Goal: Task Accomplishment & Management: Manage account settings

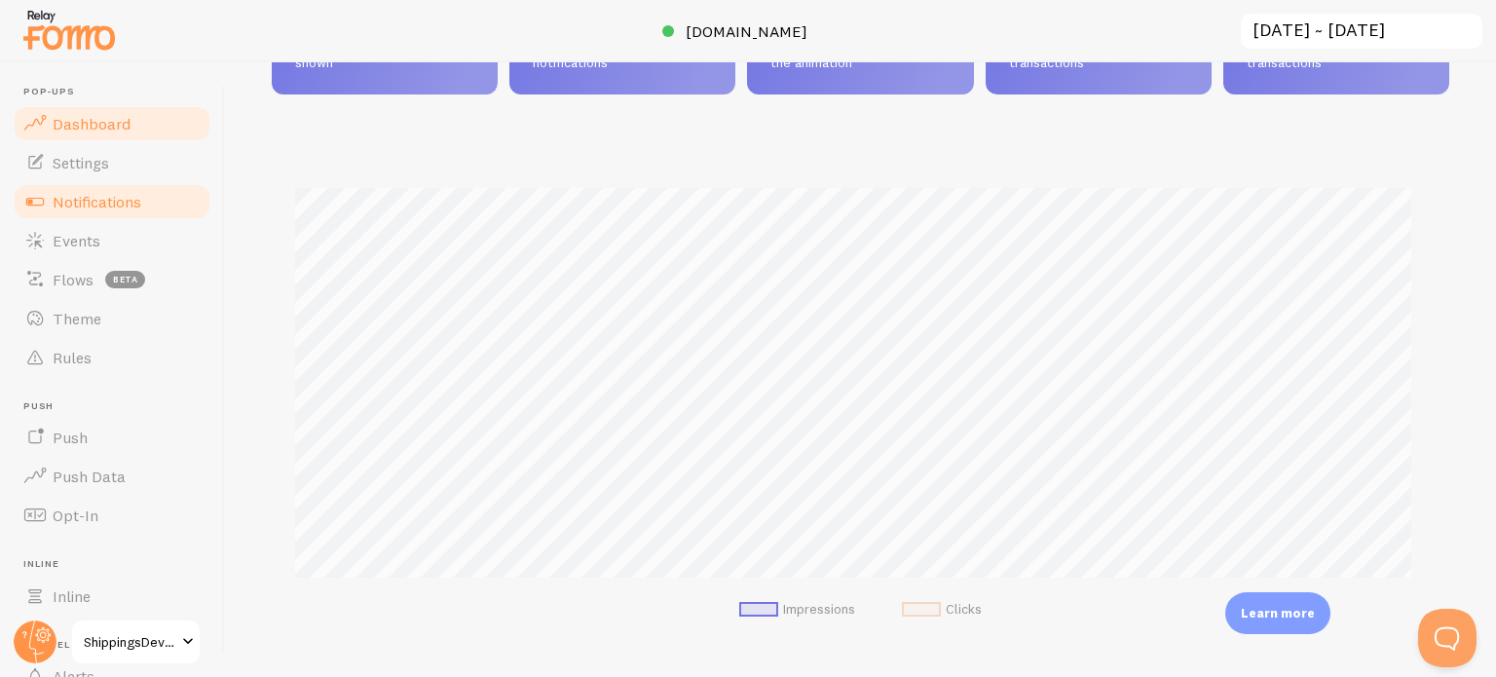
click at [87, 198] on span "Notifications" at bounding box center [97, 201] width 89 height 19
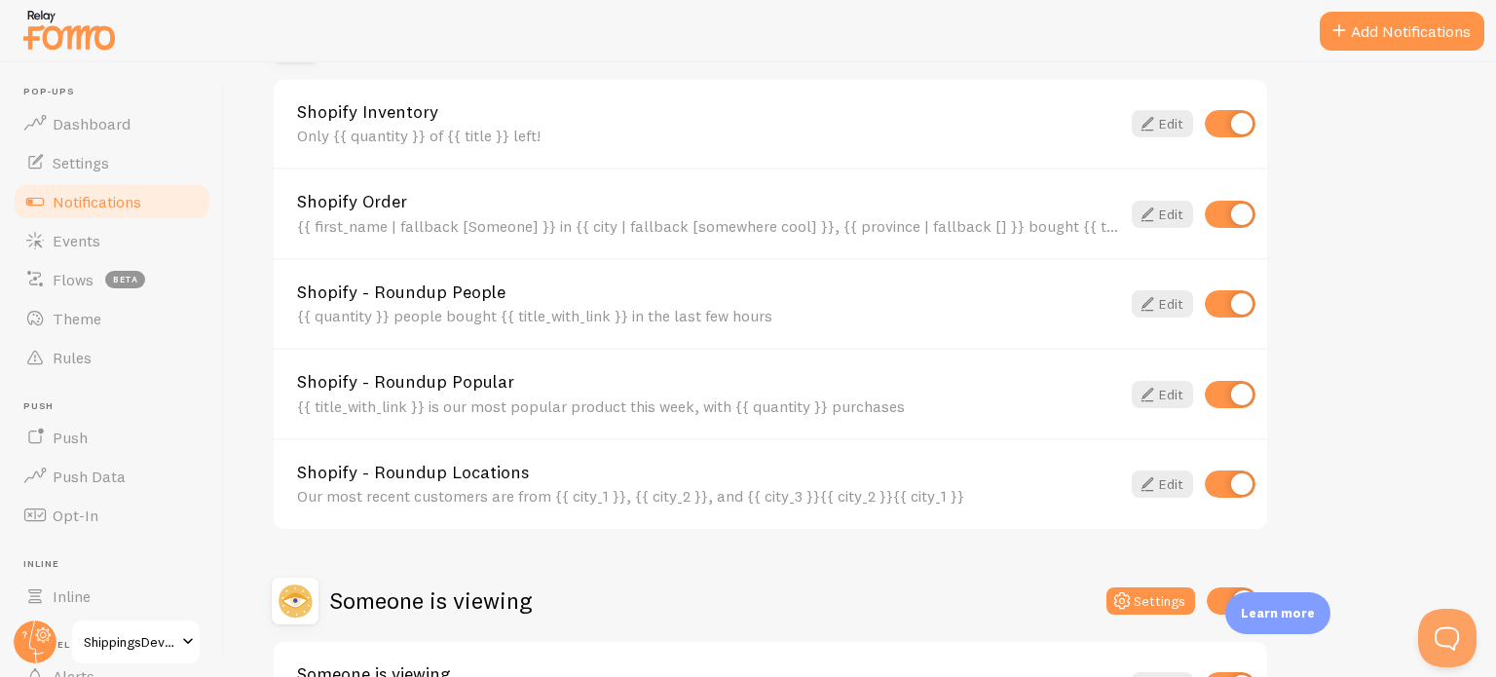
scroll to position [886, 0]
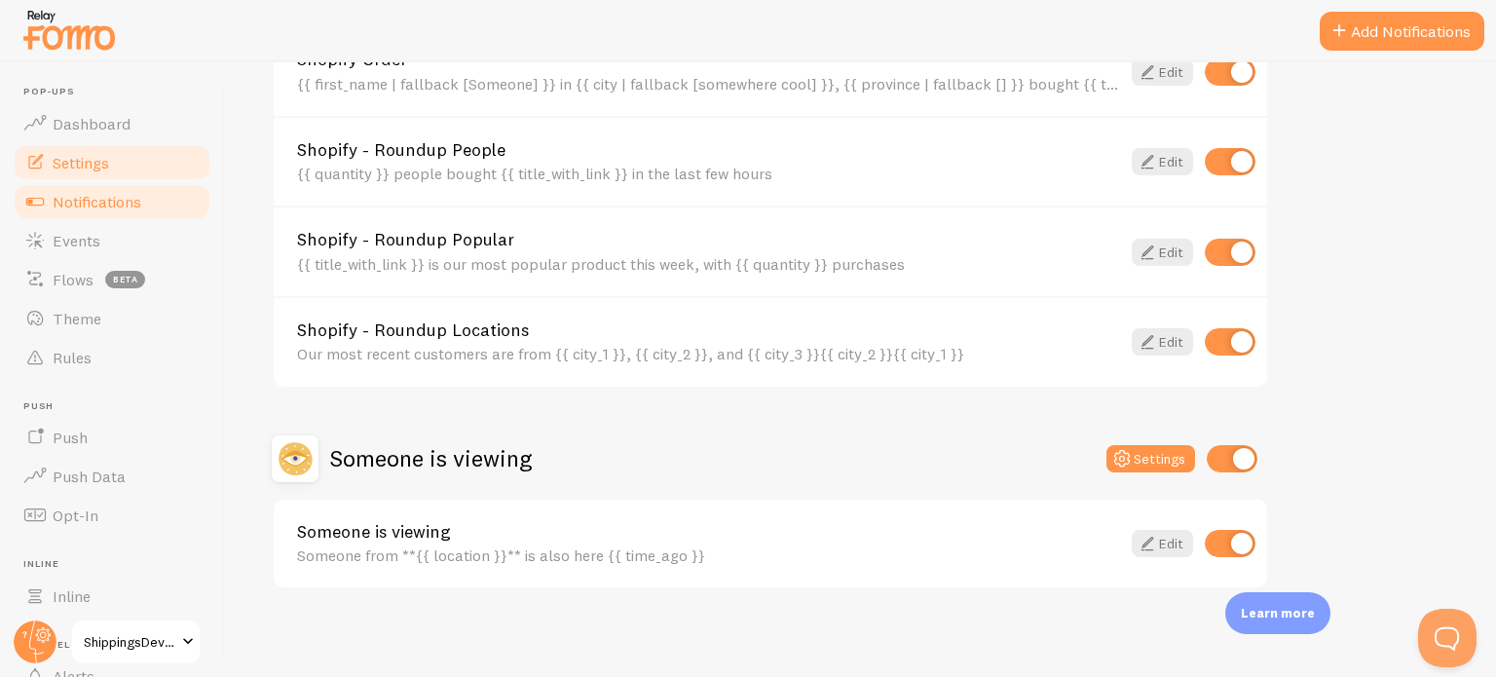
click at [92, 164] on span "Settings" at bounding box center [81, 162] width 56 height 19
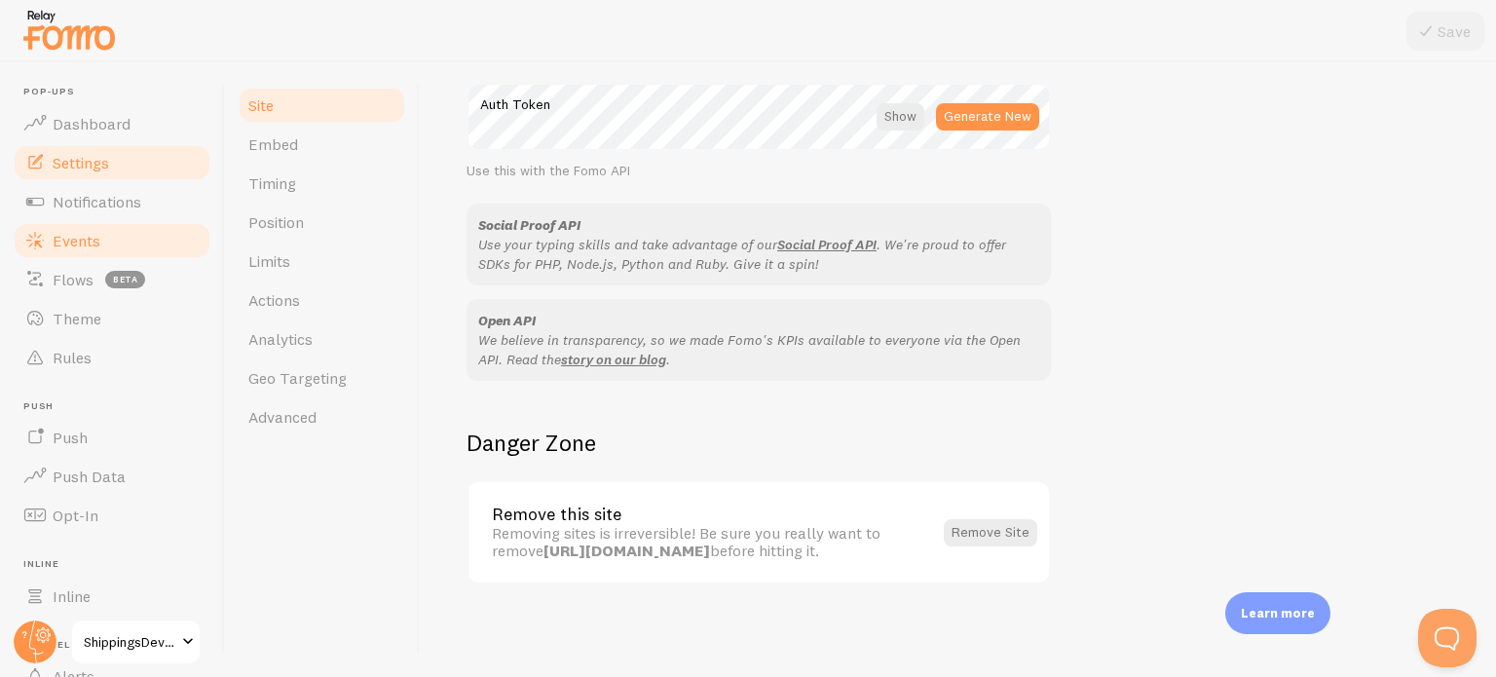
scroll to position [1177, 0]
click at [73, 124] on span "Dashboard" at bounding box center [92, 123] width 78 height 19
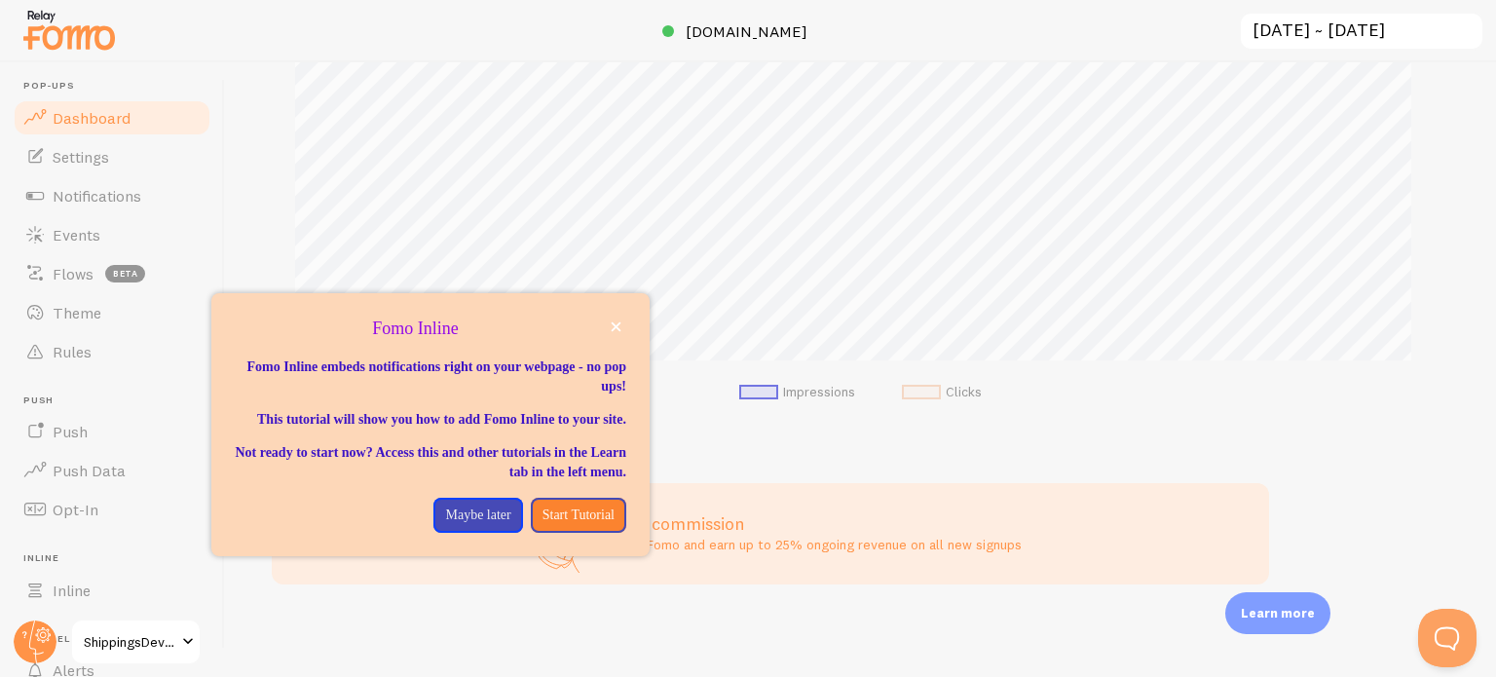
scroll to position [973180, 972529]
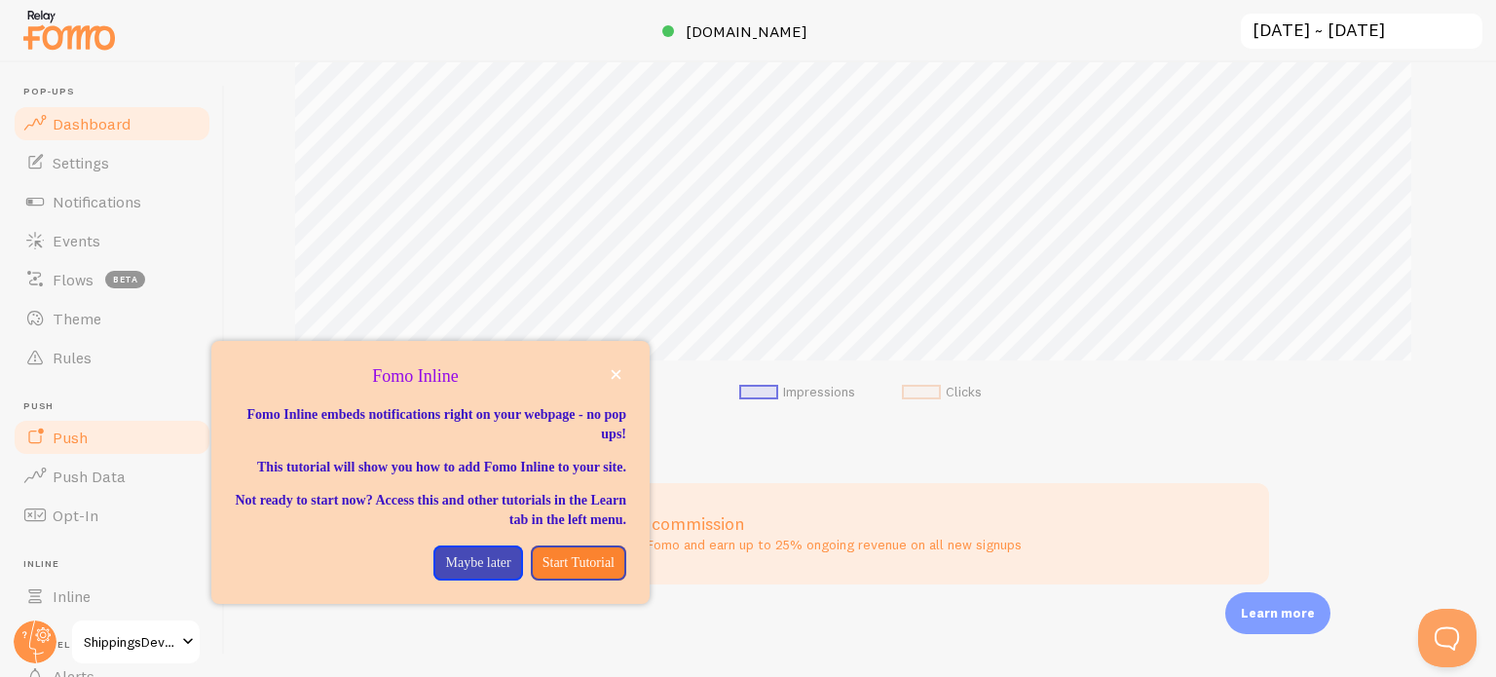
click at [82, 438] on span "Push" at bounding box center [70, 436] width 35 height 19
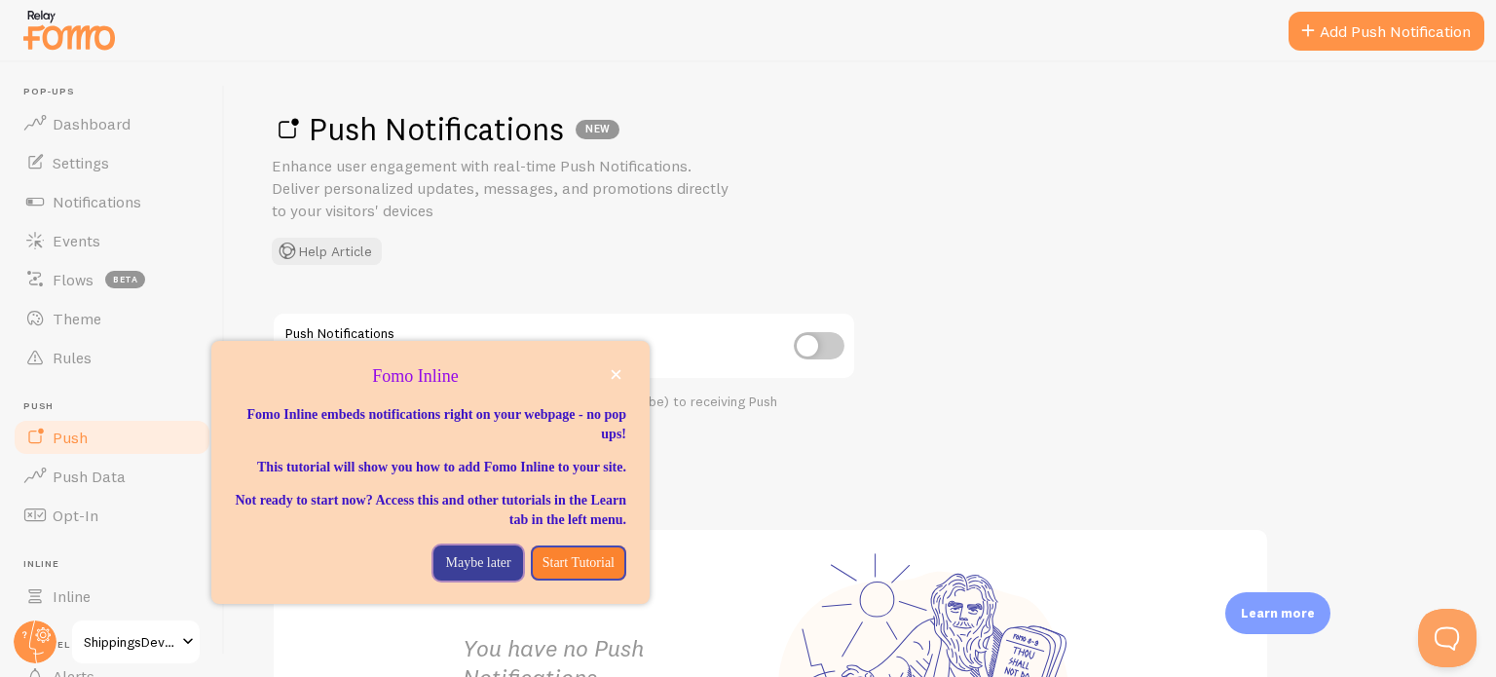
click at [474, 573] on p "Maybe later" at bounding box center [477, 562] width 65 height 19
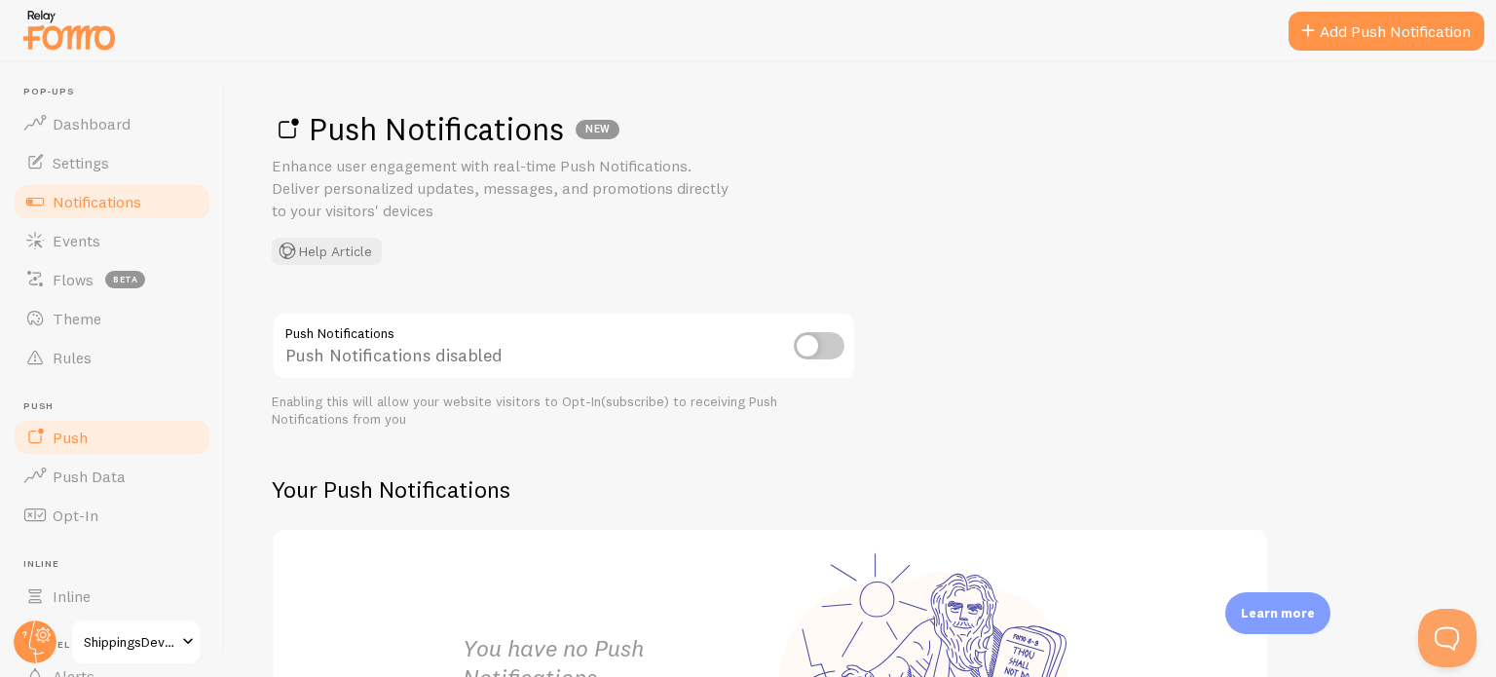
click at [94, 202] on span "Notifications" at bounding box center [97, 201] width 89 height 19
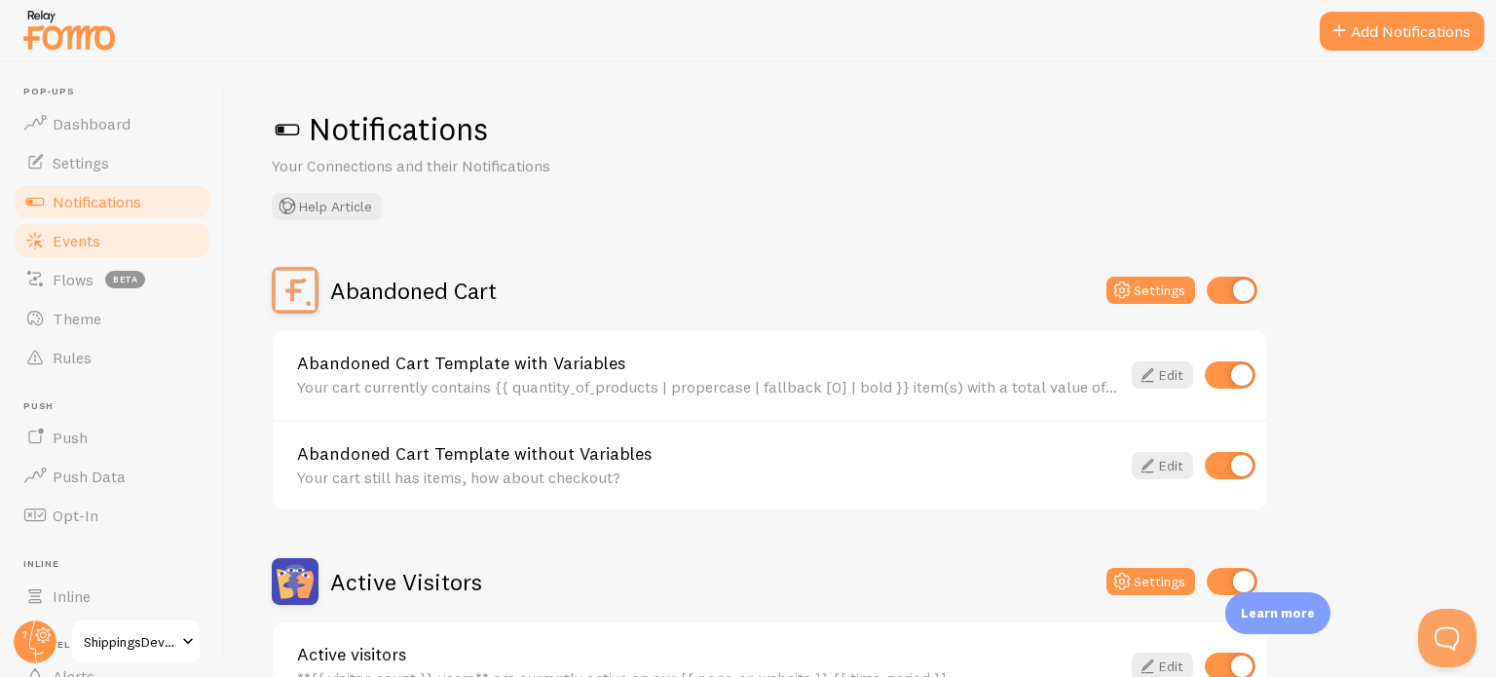
click at [86, 234] on span "Events" at bounding box center [77, 240] width 48 height 19
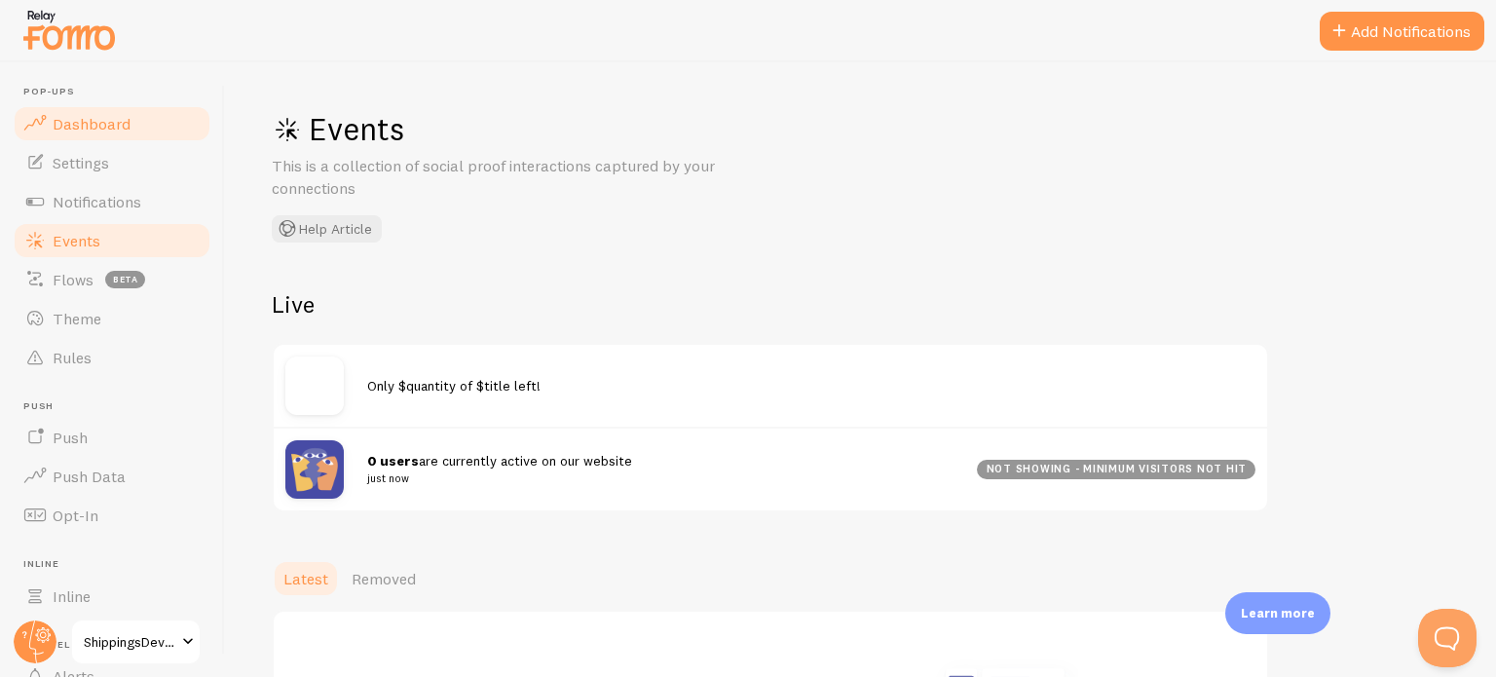
click at [106, 116] on span "Dashboard" at bounding box center [92, 123] width 78 height 19
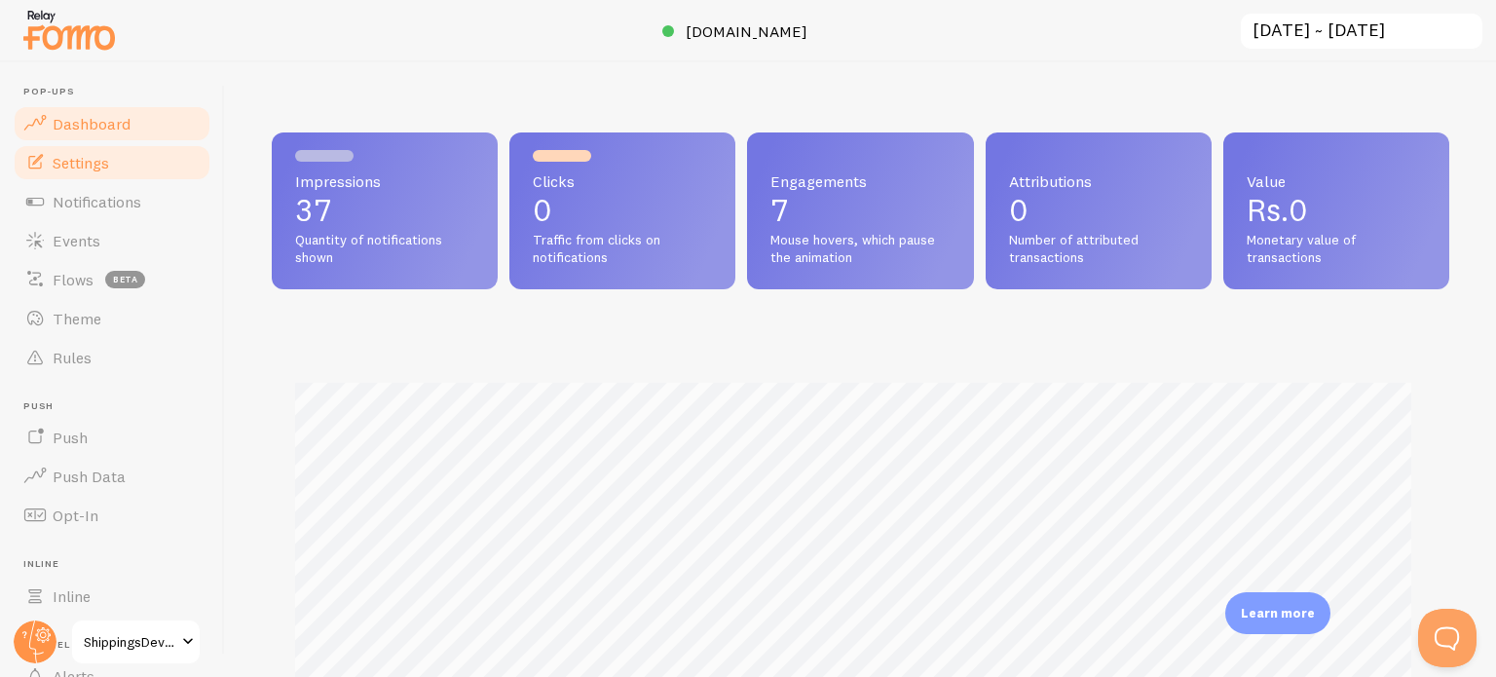
drag, startPoint x: 96, startPoint y: 156, endPoint x: 104, endPoint y: 167, distance: 14.0
click at [97, 156] on span "Settings" at bounding box center [81, 162] width 56 height 19
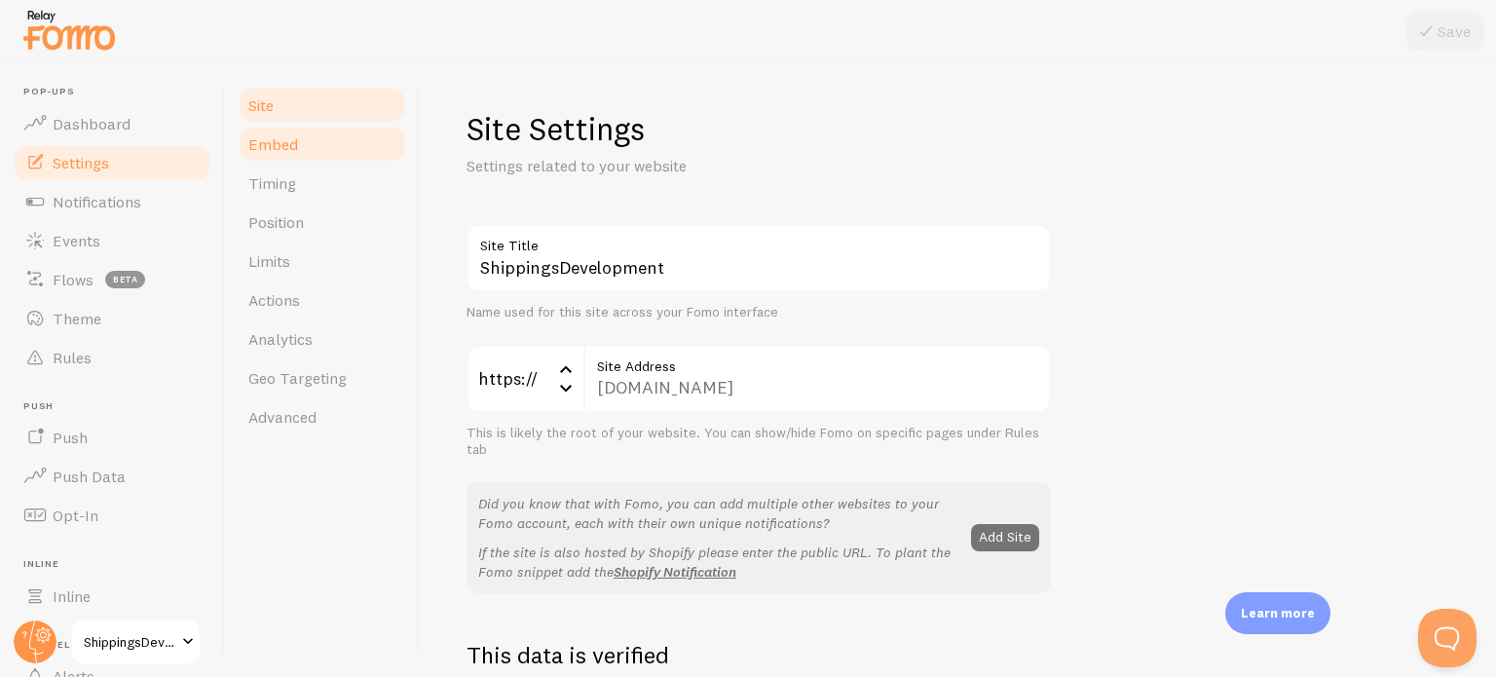
click at [279, 153] on span "Embed" at bounding box center [273, 143] width 50 height 19
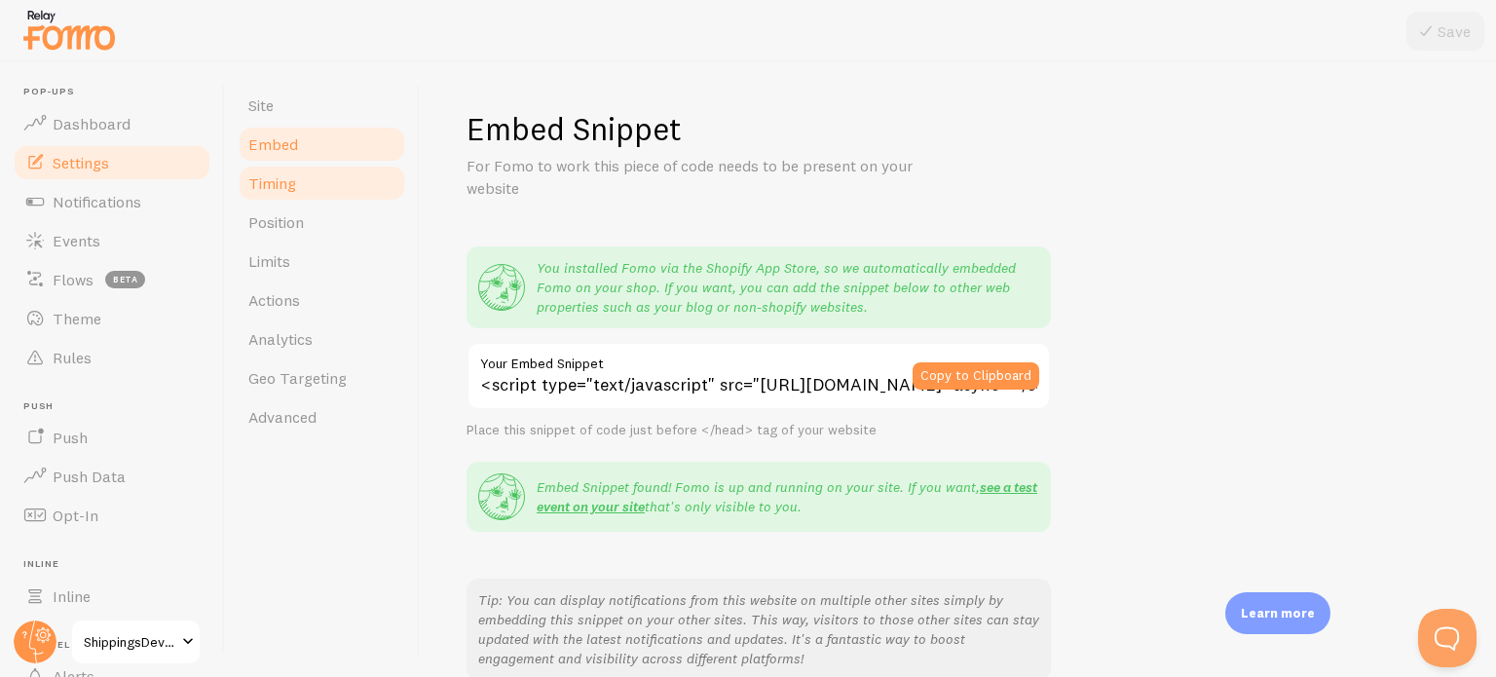
click at [276, 186] on span "Timing" at bounding box center [272, 182] width 48 height 19
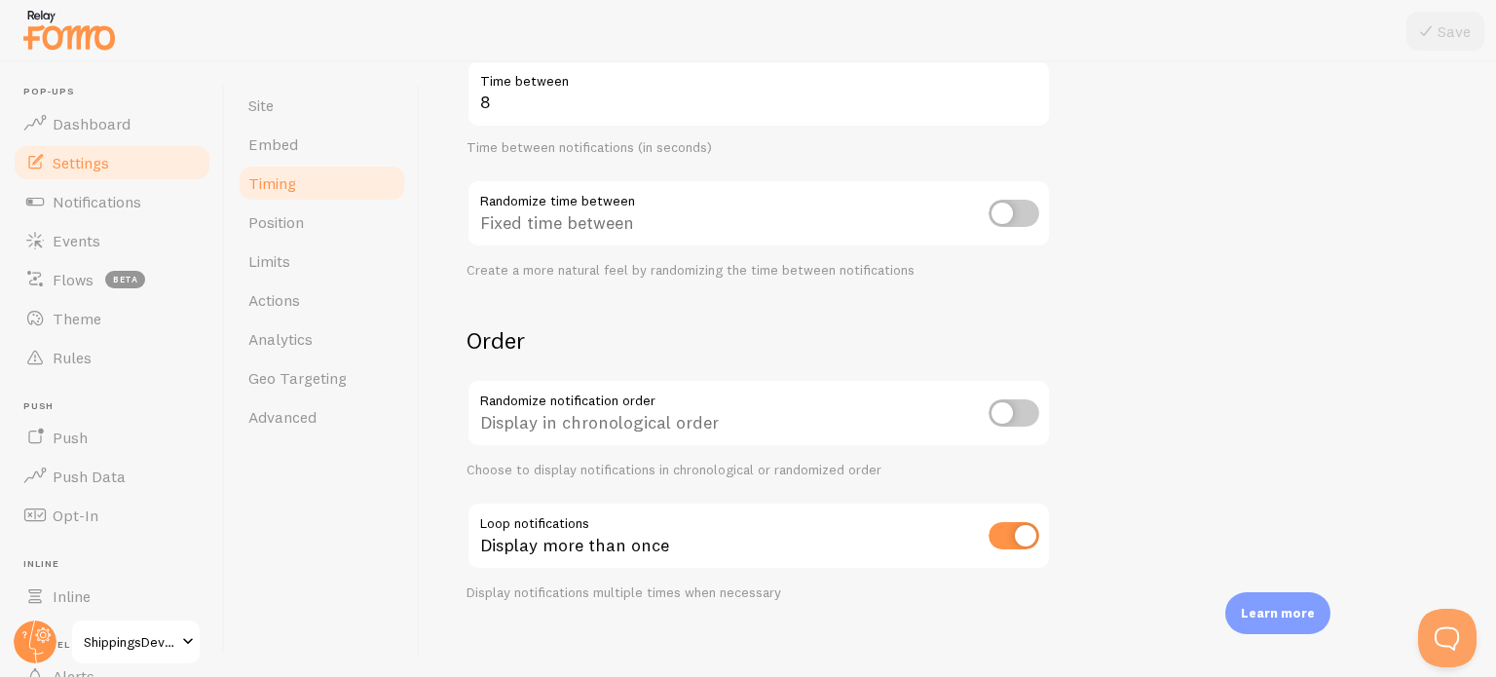
scroll to position [473, 0]
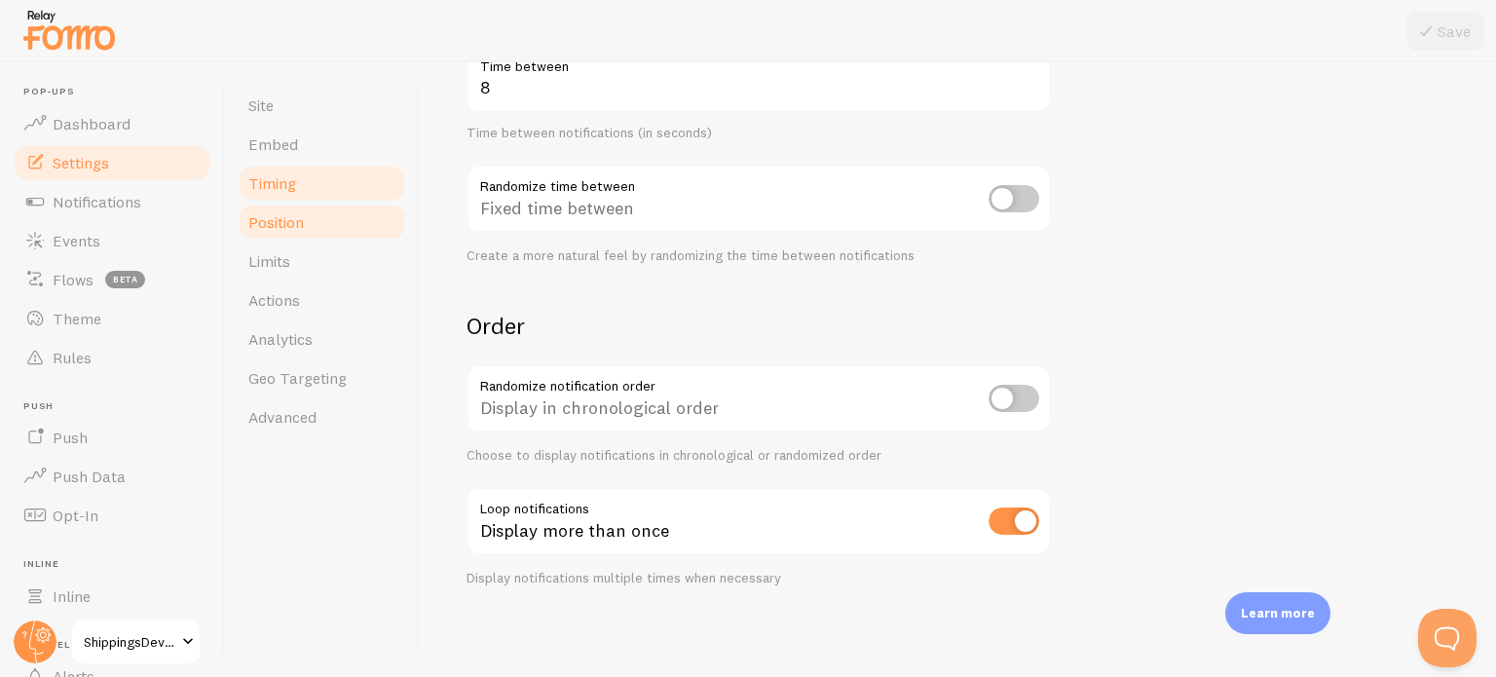
click at [311, 212] on link "Position" at bounding box center [322, 222] width 170 height 39
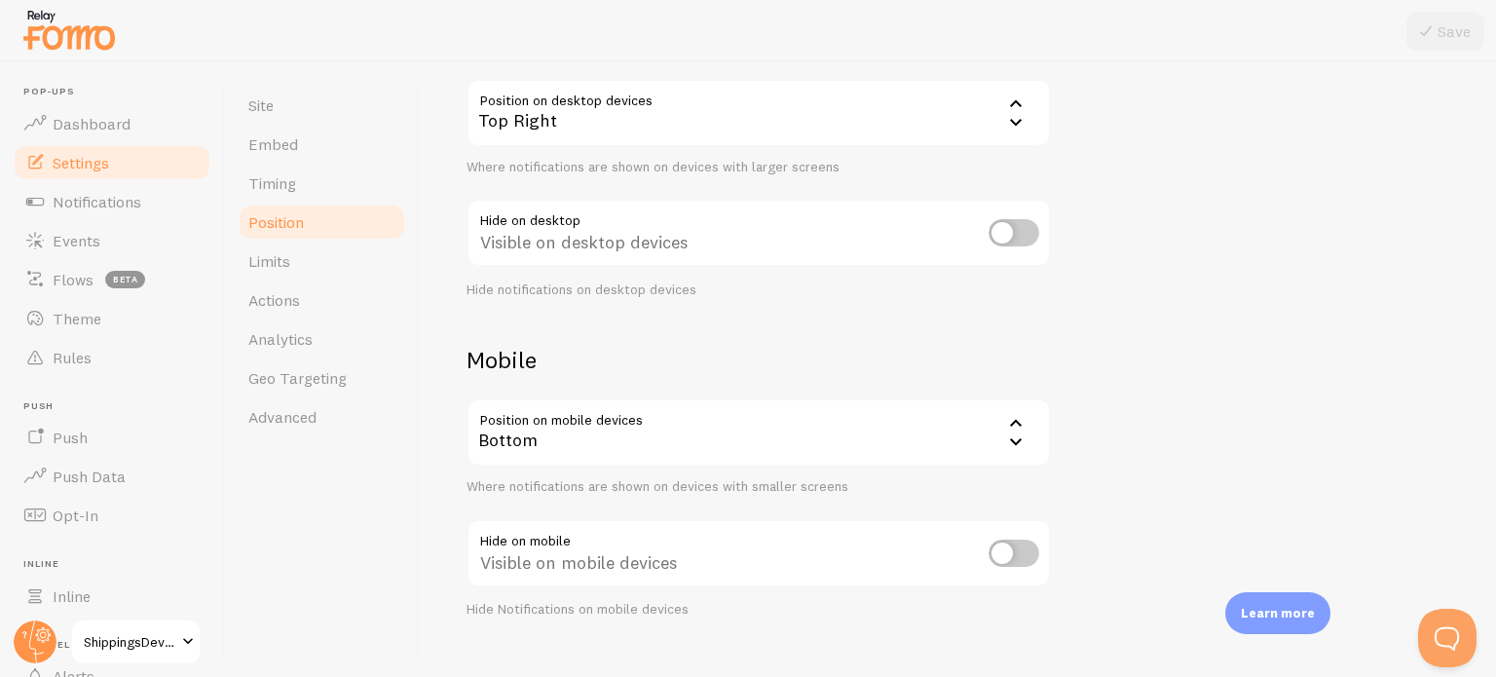
scroll to position [231, 0]
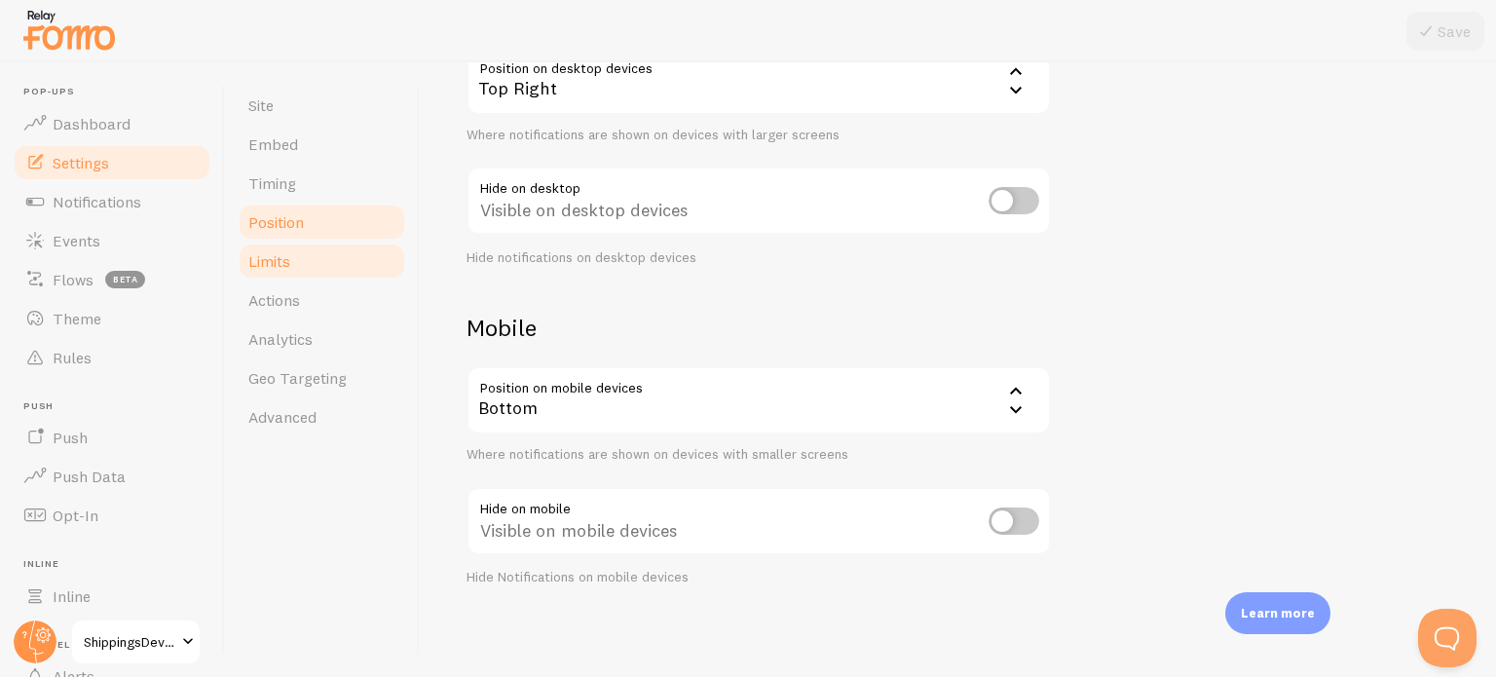
click at [313, 260] on link "Limits" at bounding box center [322, 260] width 170 height 39
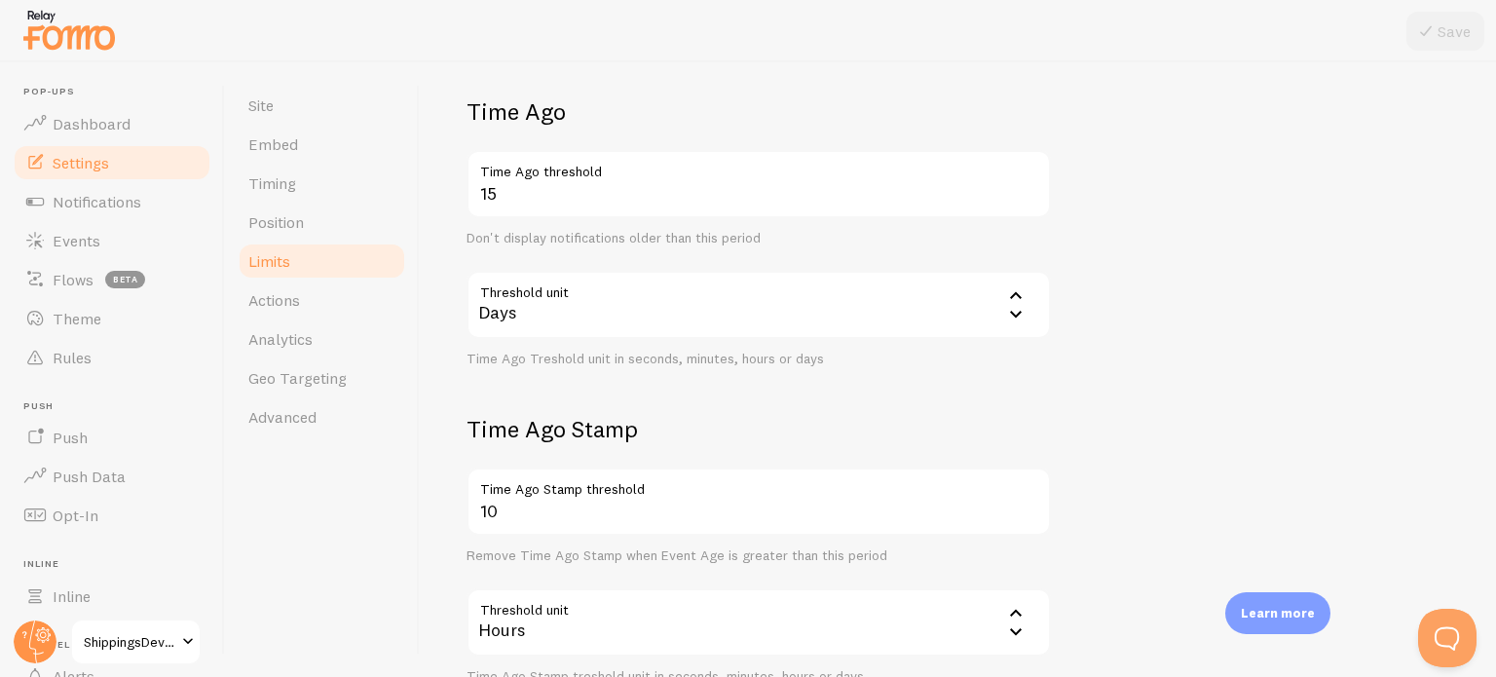
scroll to position [584, 0]
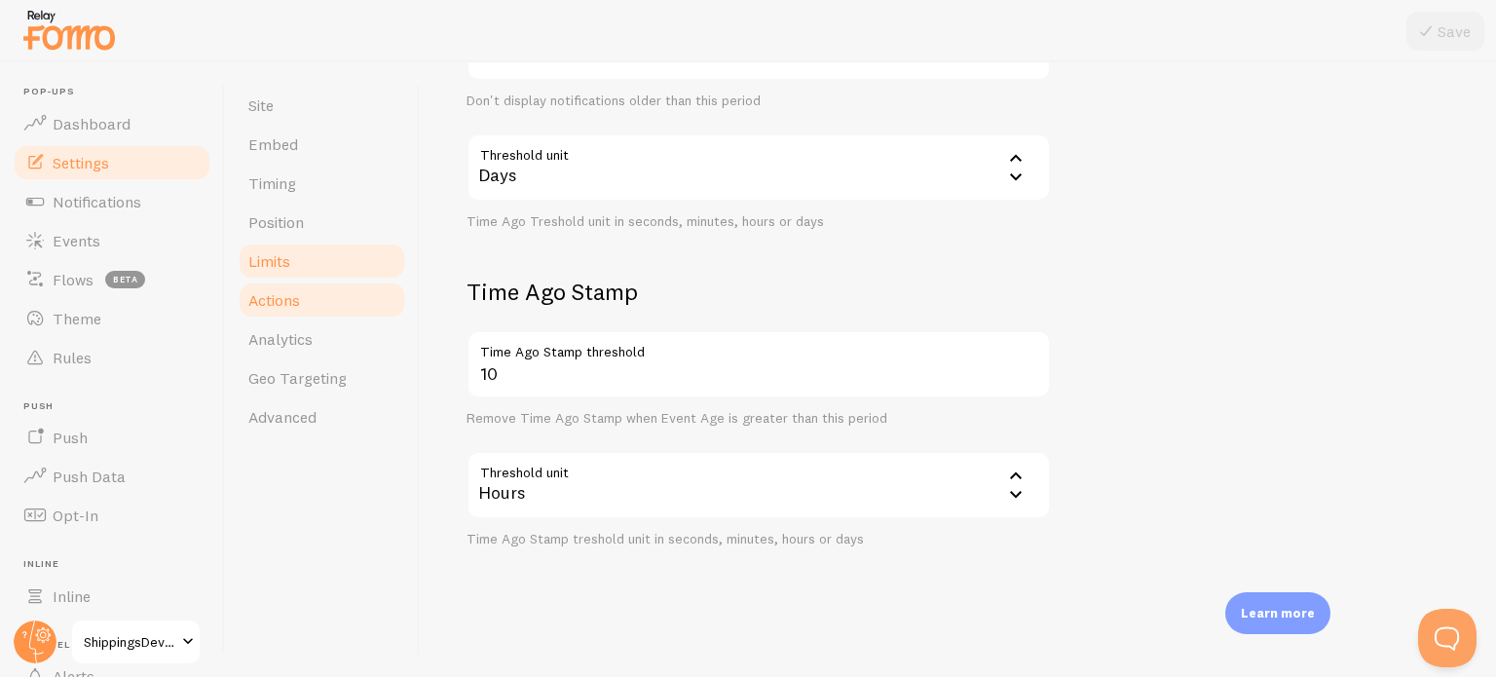
click at [284, 298] on span "Actions" at bounding box center [274, 299] width 52 height 19
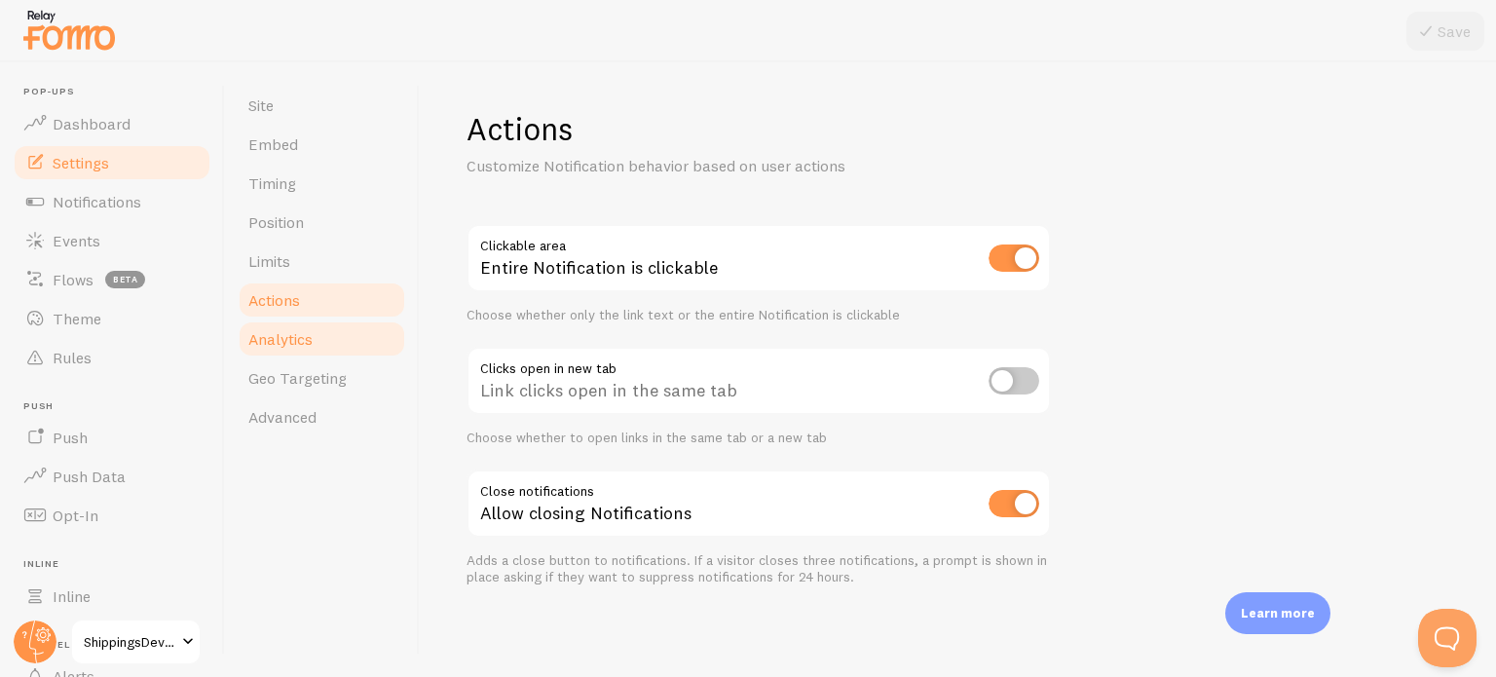
click at [264, 344] on span "Analytics" at bounding box center [280, 338] width 64 height 19
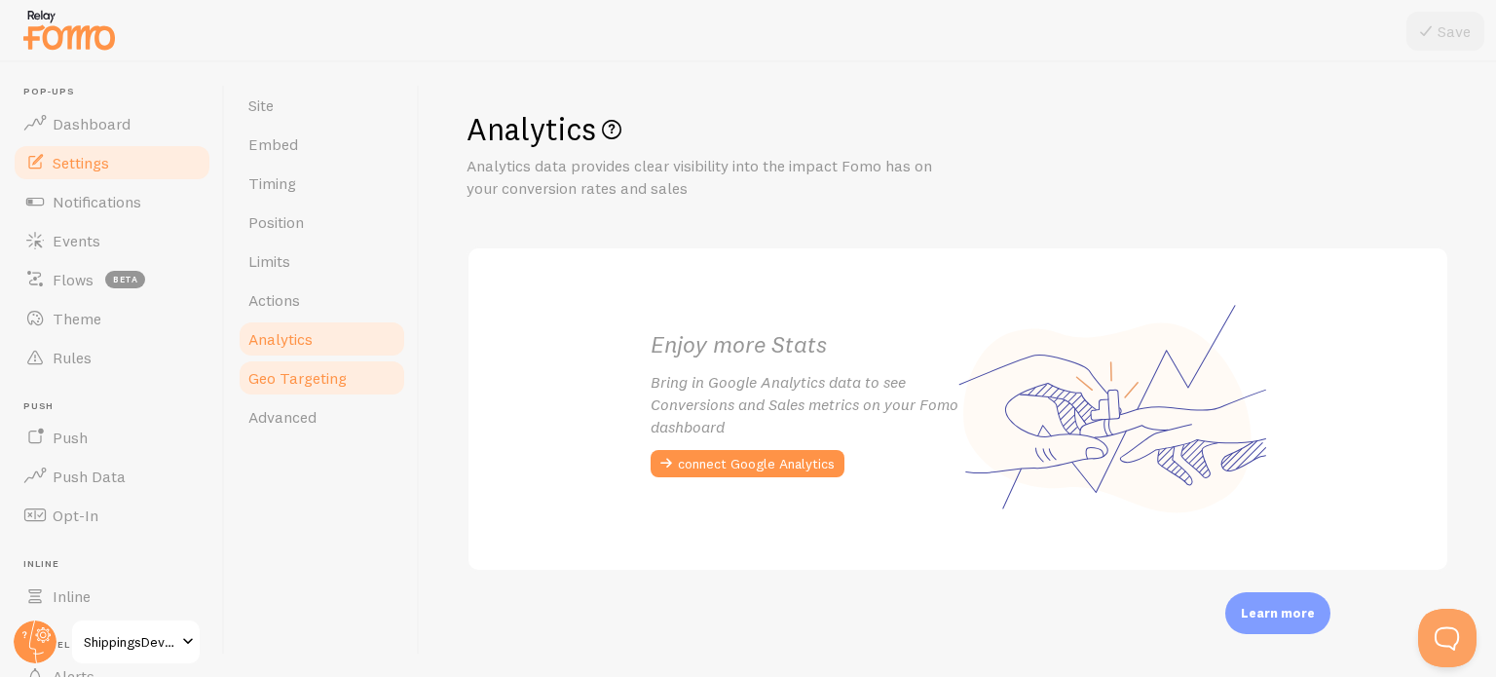
click at [319, 383] on span "Geo Targeting" at bounding box center [297, 377] width 98 height 19
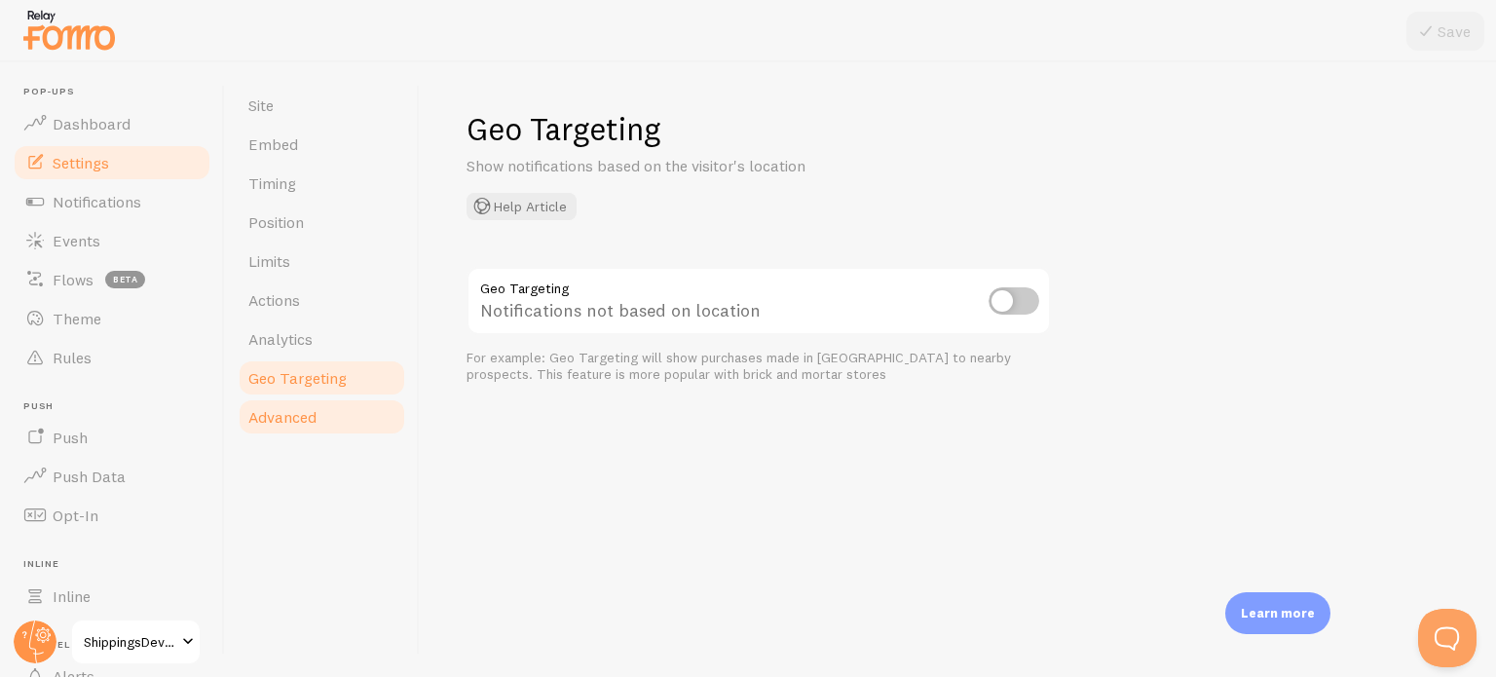
click at [300, 416] on span "Advanced" at bounding box center [282, 416] width 68 height 19
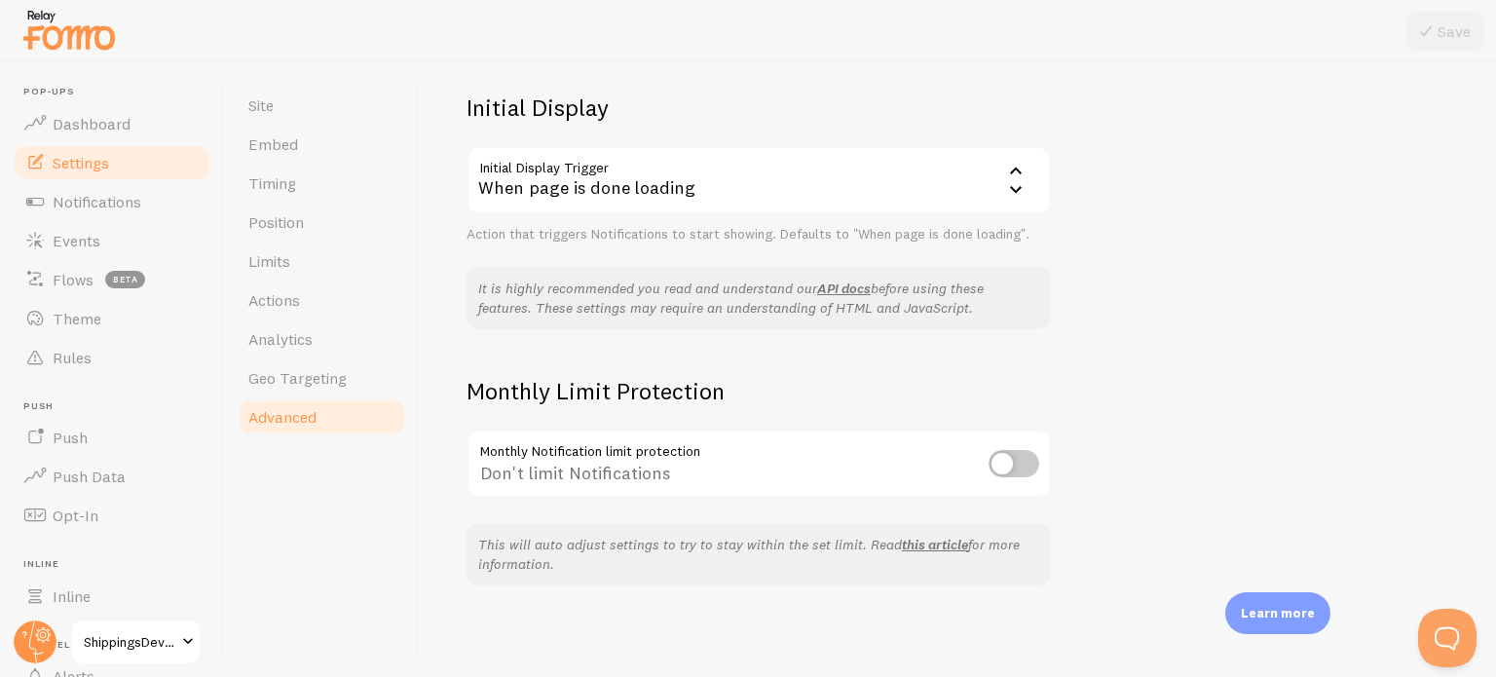
click at [1017, 463] on input "checkbox" at bounding box center [1013, 463] width 51 height 27
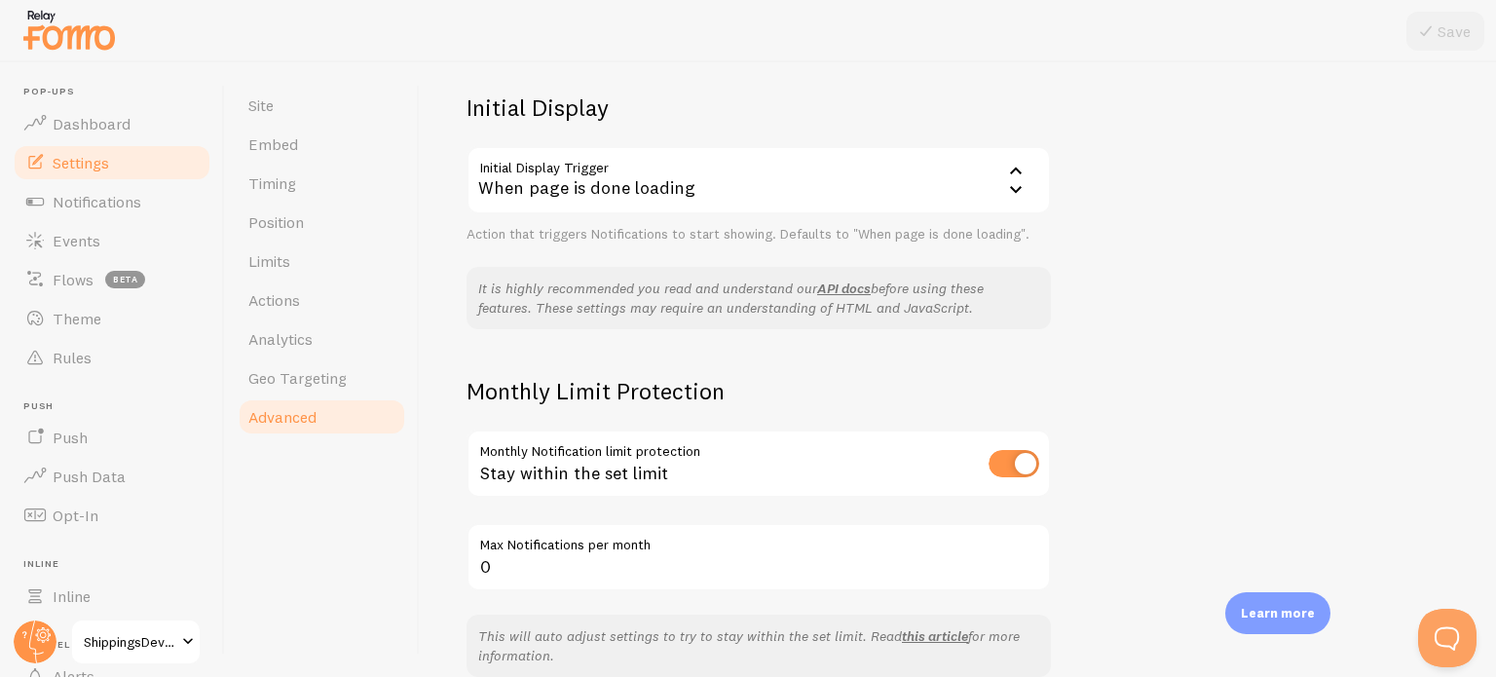
click at [1017, 463] on input "checkbox" at bounding box center [1013, 463] width 51 height 27
checkbox input "false"
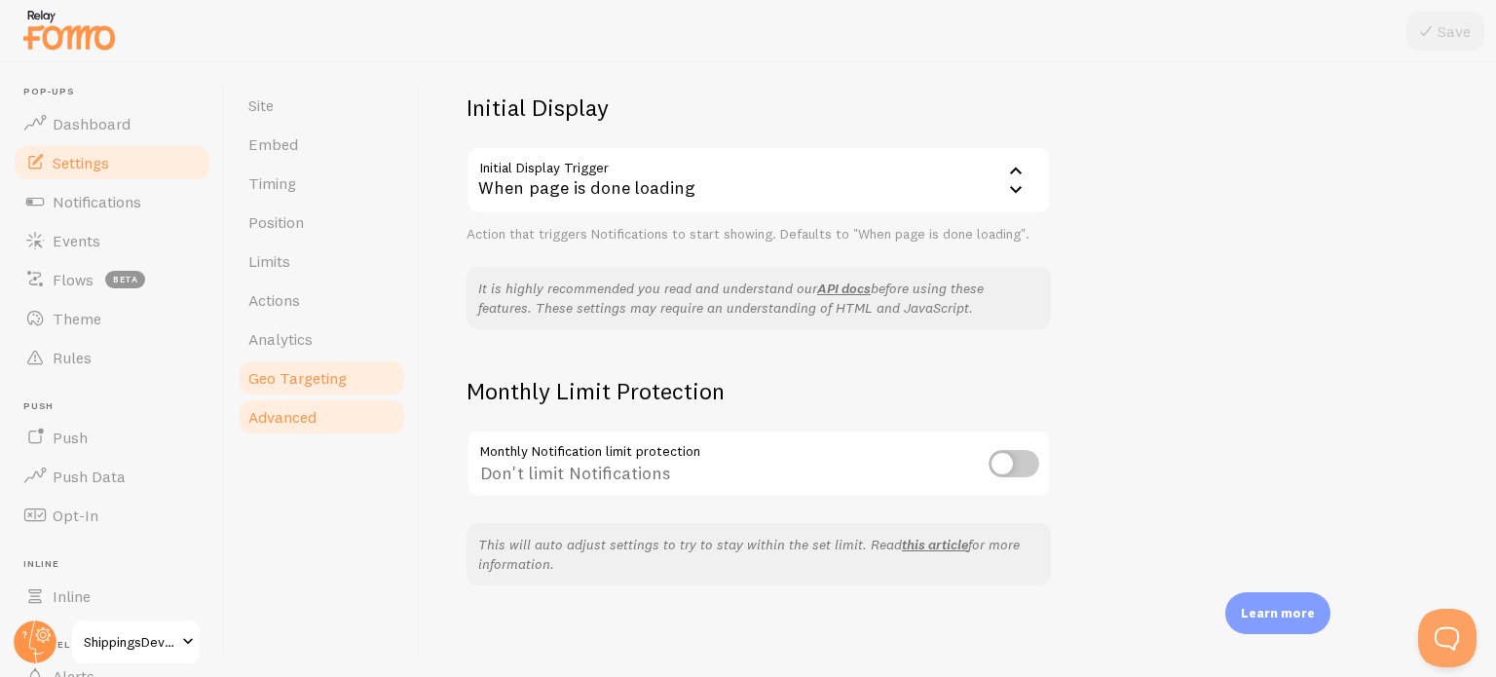
click at [329, 388] on link "Geo Targeting" at bounding box center [322, 377] width 170 height 39
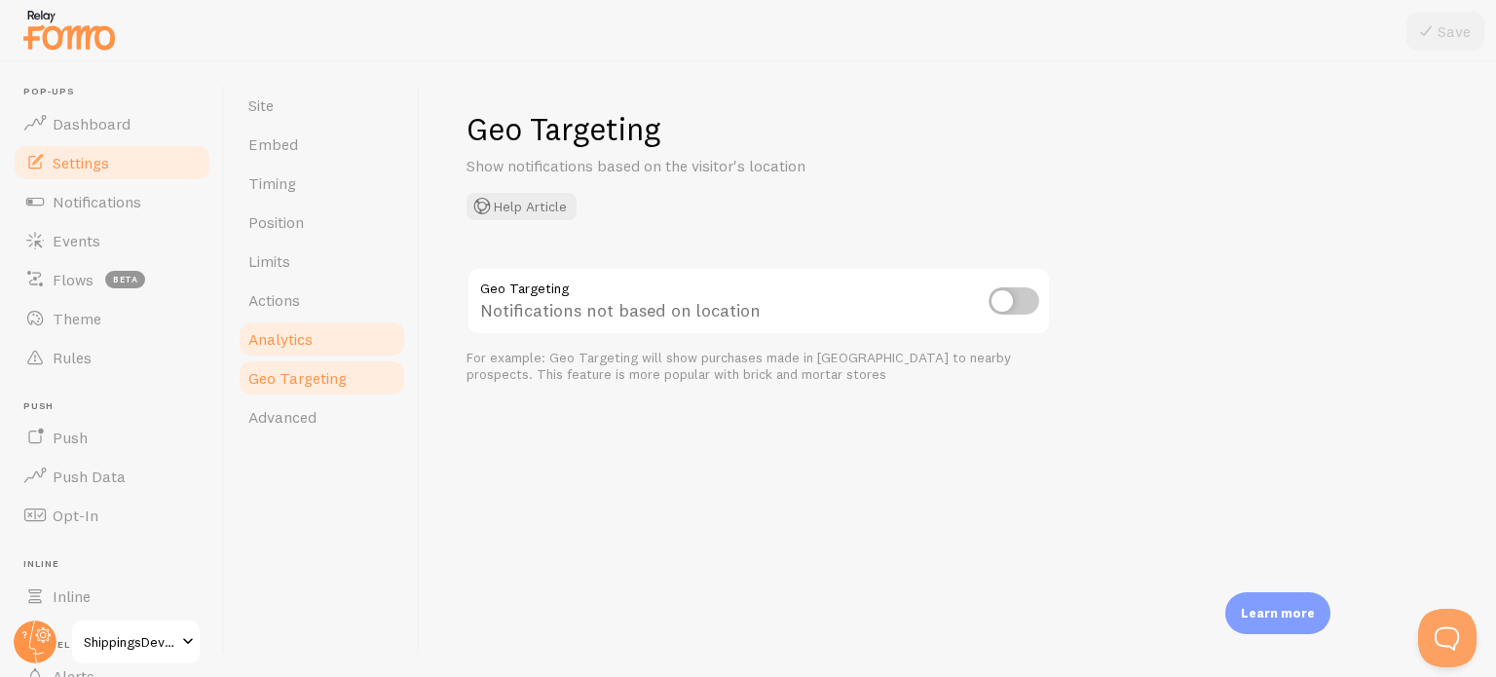
click at [301, 346] on span "Analytics" at bounding box center [280, 338] width 64 height 19
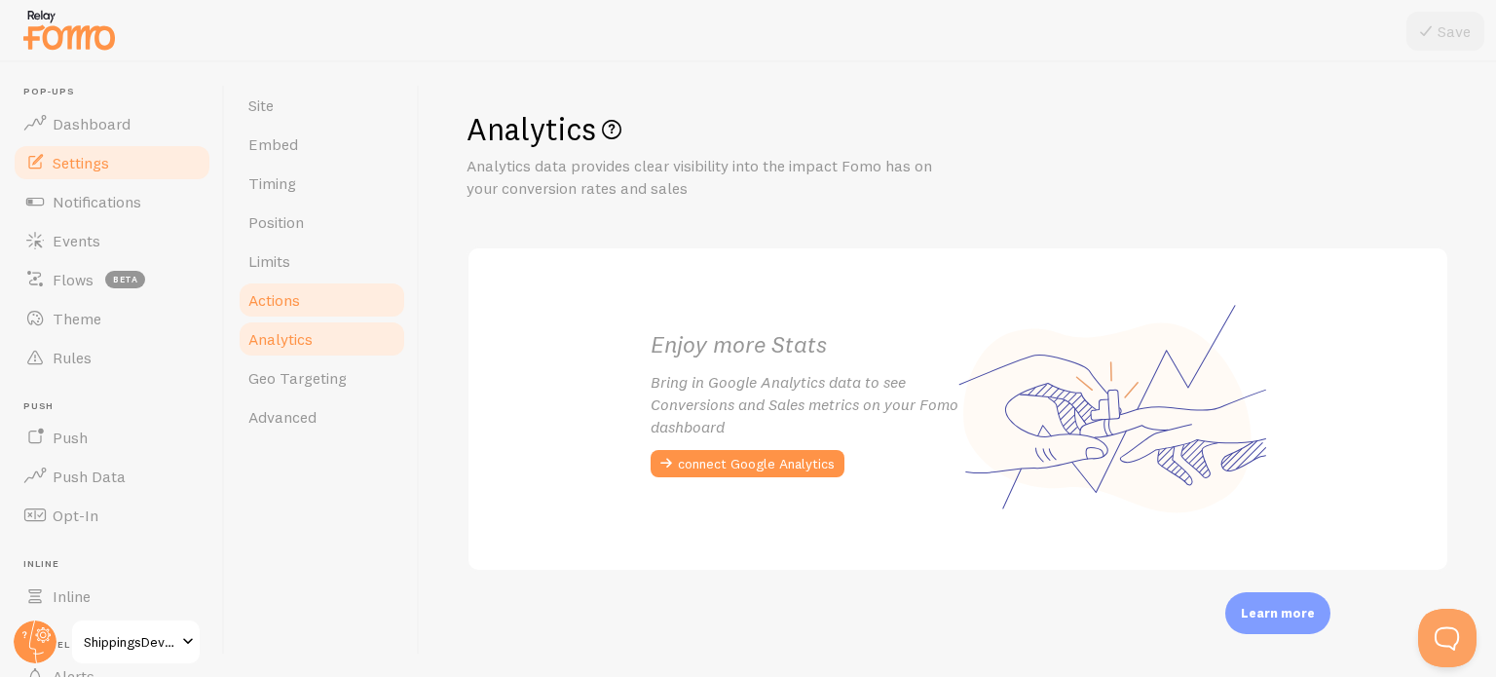
click at [294, 300] on span "Actions" at bounding box center [274, 299] width 52 height 19
